Goal: Transaction & Acquisition: Purchase product/service

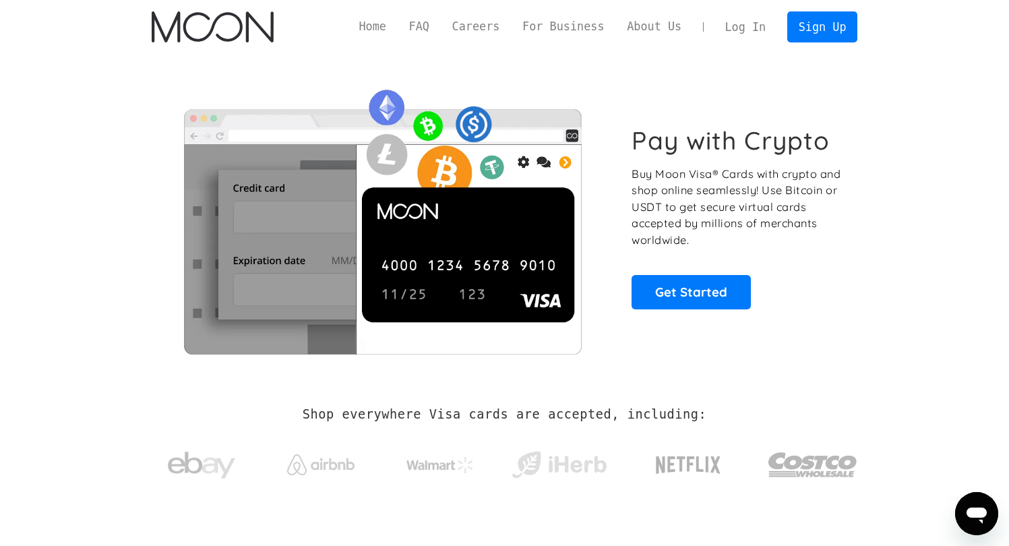
click at [746, 24] on link "Log In" at bounding box center [745, 27] width 63 height 30
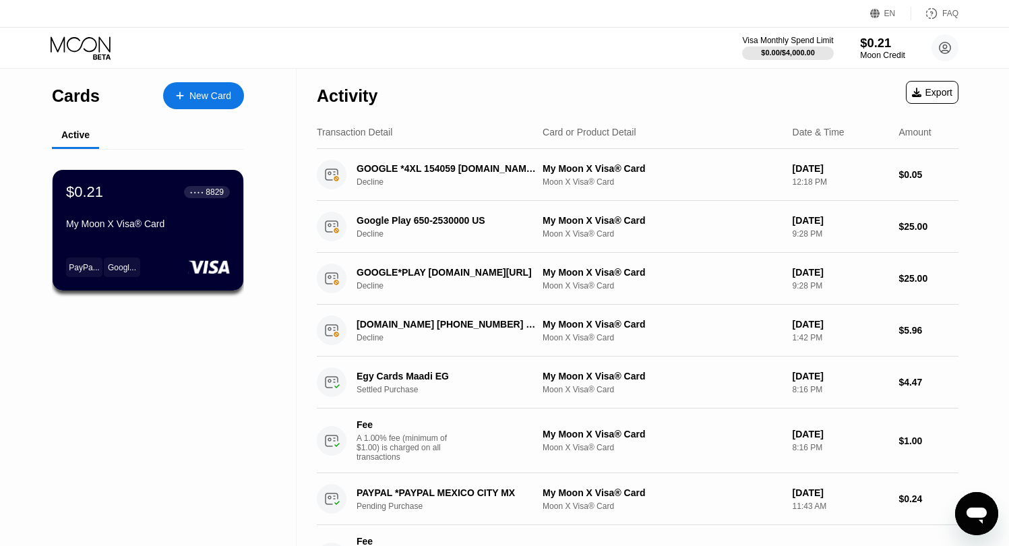
click at [873, 42] on div "$0.21" at bounding box center [882, 43] width 45 height 14
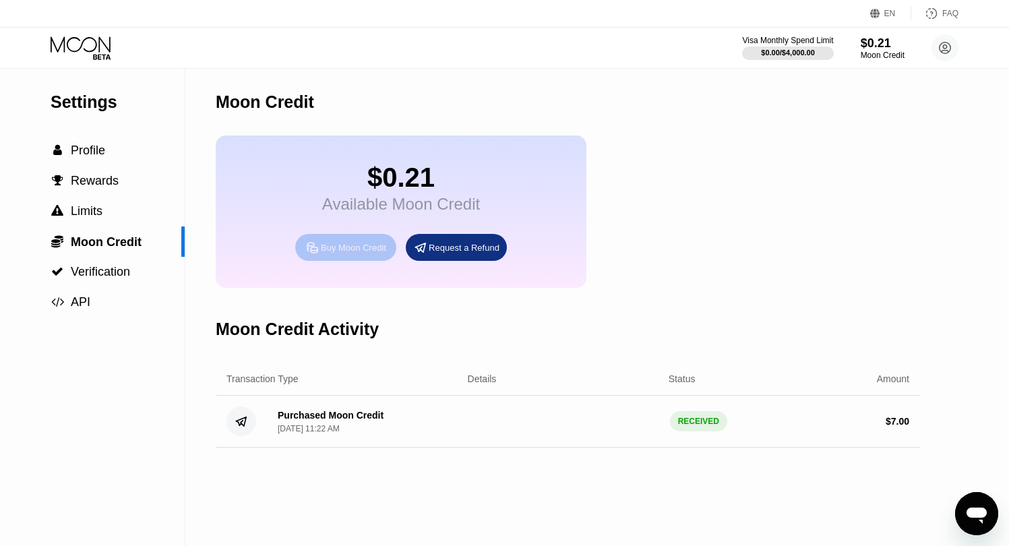
click at [360, 253] on div "Buy Moon Credit" at bounding box center [353, 247] width 65 height 11
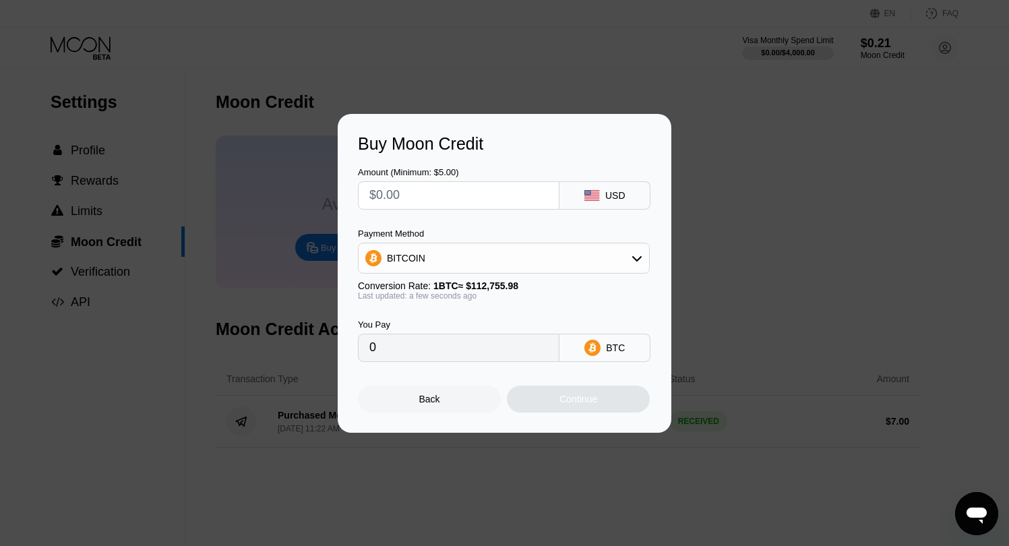
drag, startPoint x: 418, startPoint y: 198, endPoint x: 400, endPoint y: 199, distance: 17.5
click at [401, 199] on input "text" at bounding box center [458, 195] width 179 height 27
type input "$5"
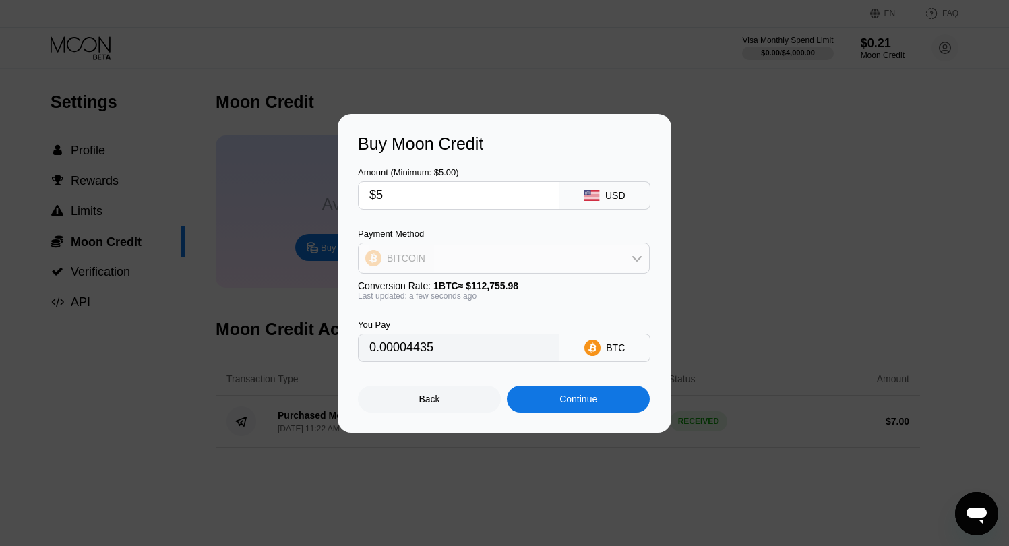
click at [534, 266] on div "BITCOIN" at bounding box center [503, 258] width 290 height 27
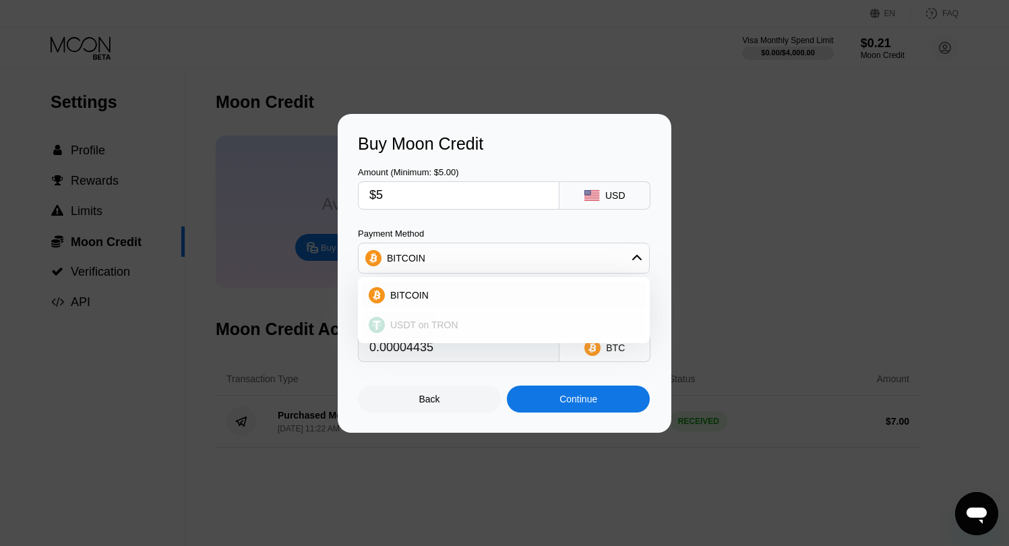
click at [497, 323] on div "USDT on TRON" at bounding box center [512, 324] width 254 height 11
type input "5.05"
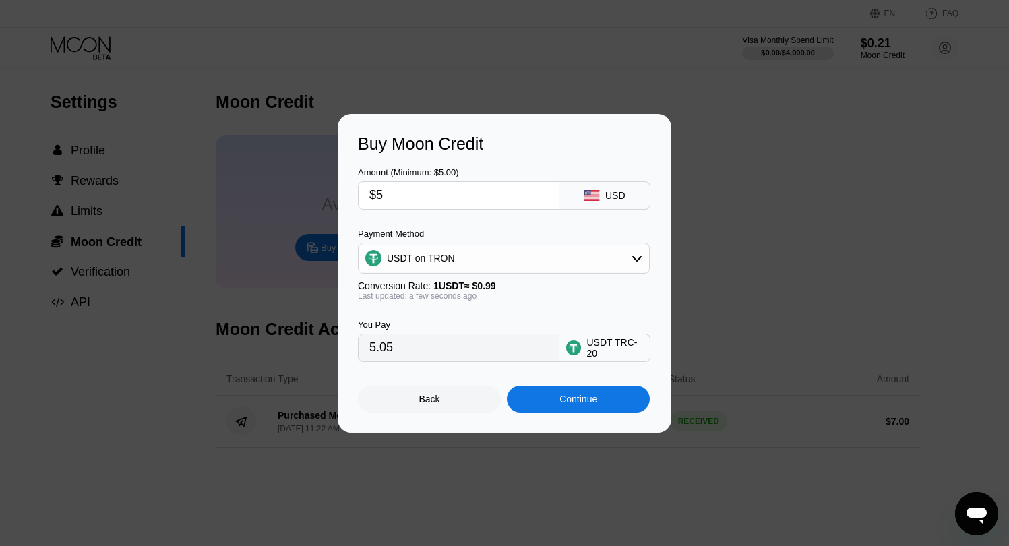
click at [568, 399] on div "Continue" at bounding box center [578, 399] width 38 height 11
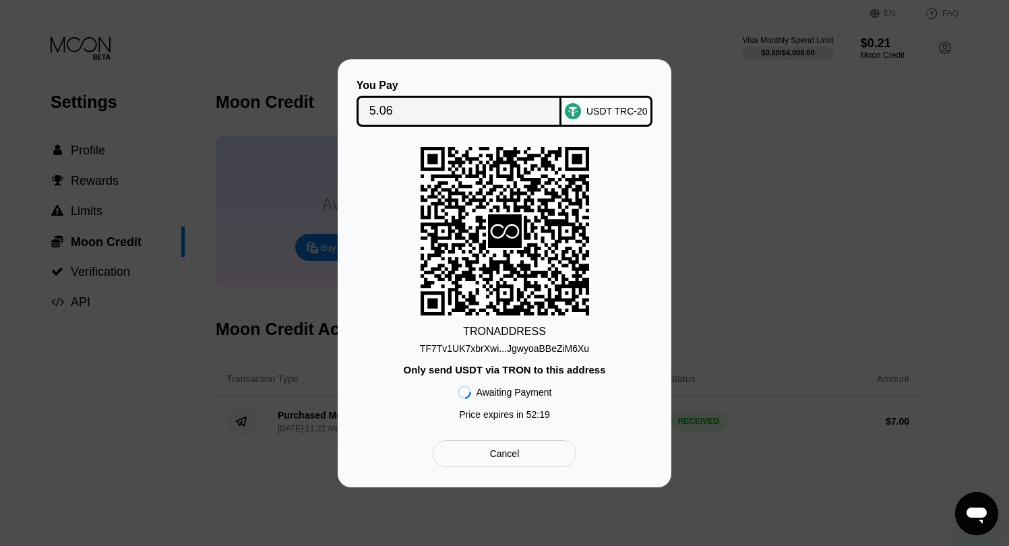
click at [719, 212] on div "You Pay 5.06 USDT TRC-20 TRON ADDRESS TF7Tv1UK7xbrXwi...JgwyoaBBeZiM6Xu Only se…" at bounding box center [504, 273] width 1009 height 428
click at [559, 449] on div "Cancel" at bounding box center [505, 453] width 144 height 27
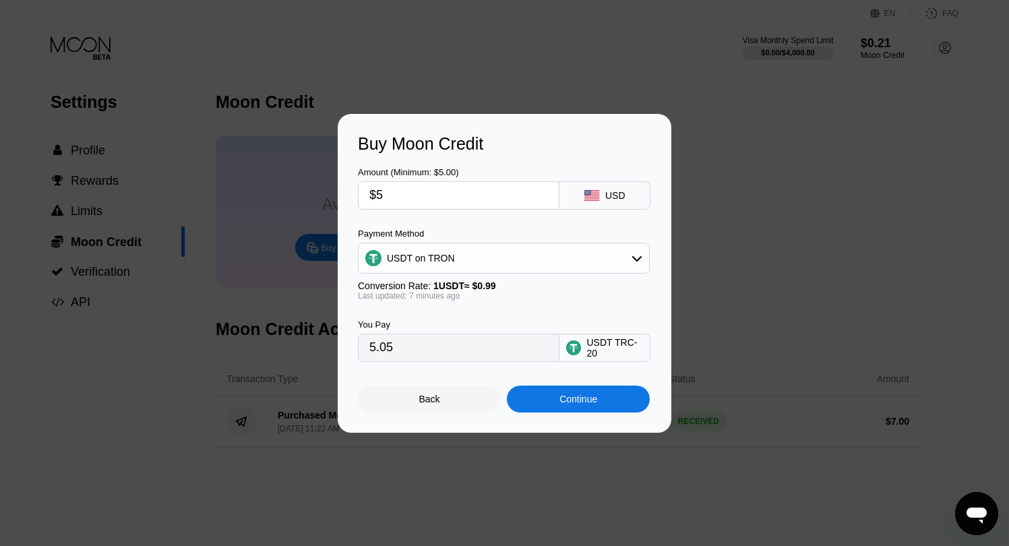
click at [741, 232] on div "Buy Moon Credit Amount (Minimum: $5.00) $5 USD Payment Method USDT on TRON Conv…" at bounding box center [504, 273] width 1009 height 319
